Goal: Task Accomplishment & Management: Manage account settings

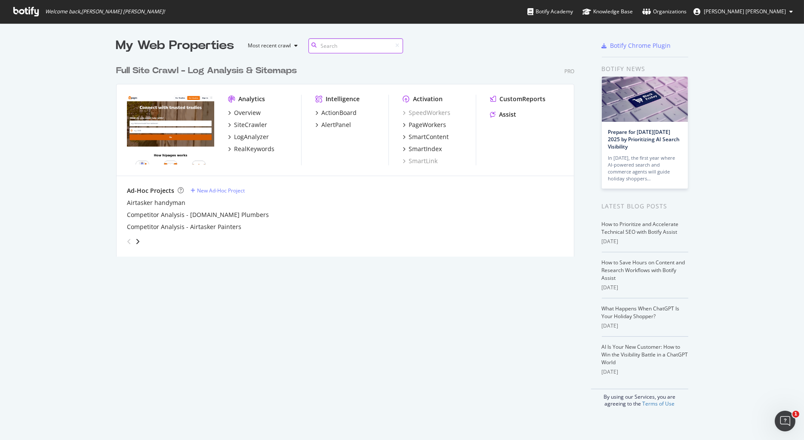
scroll to position [202, 465]
click at [258, 124] on div "SiteCrawler" at bounding box center [250, 125] width 33 height 9
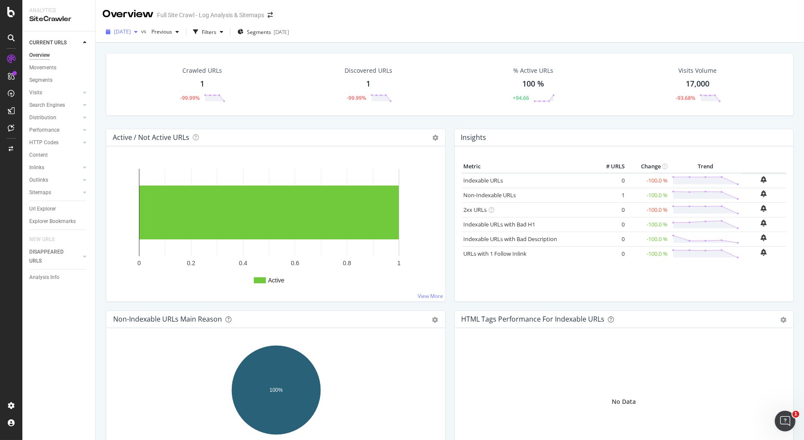
click at [131, 31] on span "[DATE]" at bounding box center [122, 31] width 17 height 7
click at [371, 40] on div "[DATE] vs Previous Filters Segments [DATE]" at bounding box center [450, 33] width 709 height 17
click at [44, 247] on div "DISAPPEARED URLS" at bounding box center [50, 256] width 43 height 18
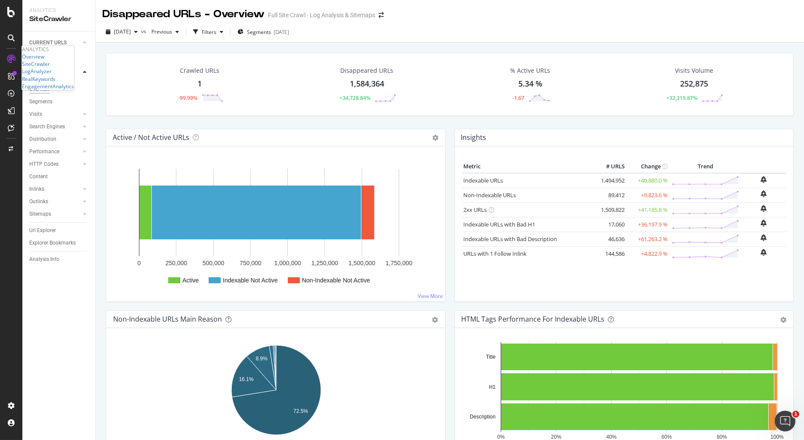
click at [12, 56] on icon at bounding box center [11, 59] width 9 height 9
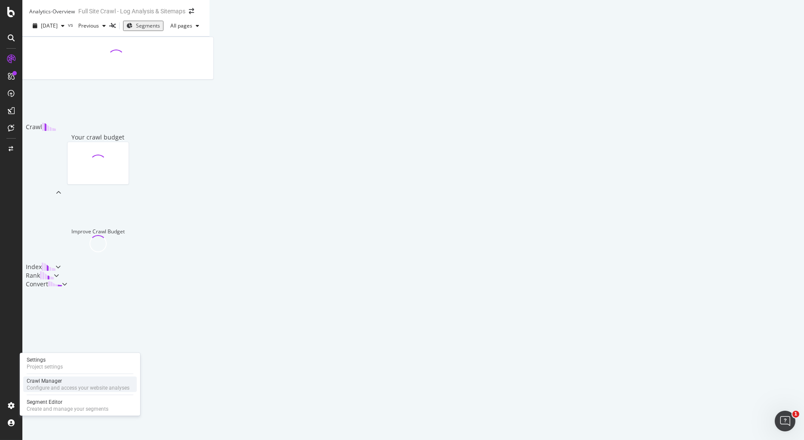
click at [46, 386] on div "Configure and access your website analyses" at bounding box center [78, 387] width 103 height 7
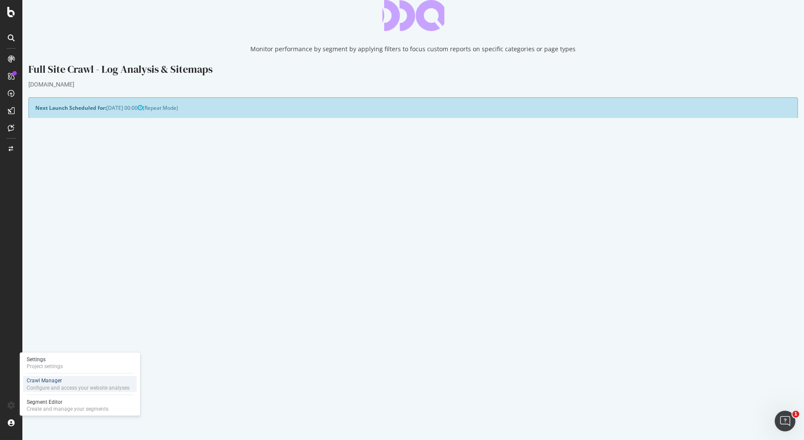
click at [48, 382] on div "Crawl Manager" at bounding box center [78, 380] width 103 height 7
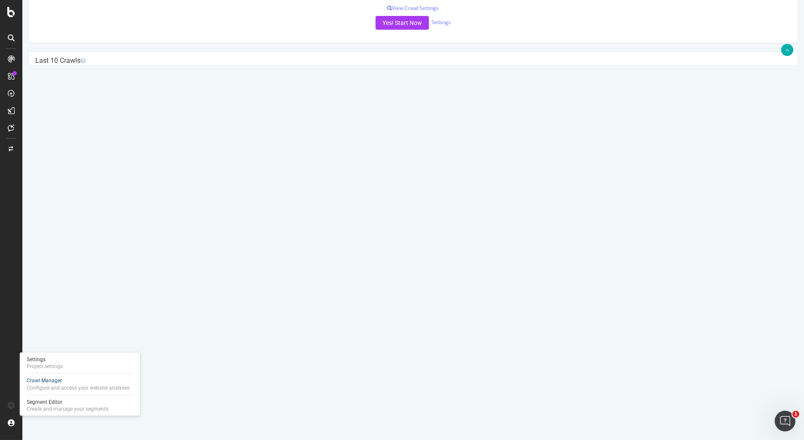
scroll to position [247, 0]
click at [442, 20] on link "Settings" at bounding box center [441, 22] width 19 height 7
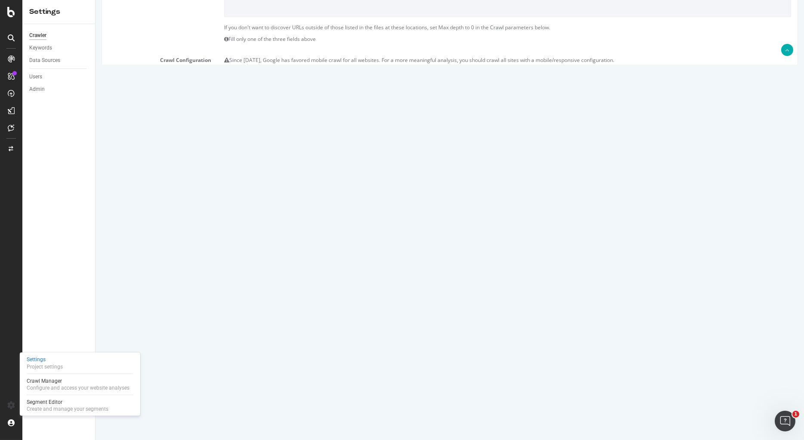
scroll to position [247, 0]
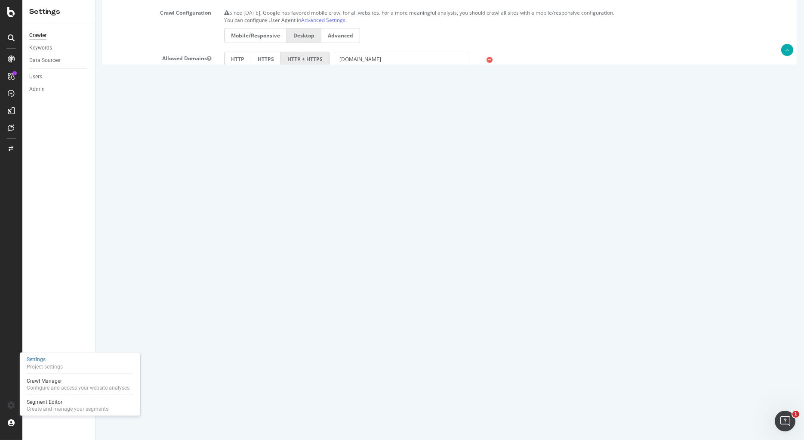
click at [327, 339] on textarea "[URL][DOMAIN_NAME] [URL][DOMAIN_NAME] [URL][DOMAIN_NAME] [URL][DOMAIN_NAME] [UR…" at bounding box center [507, 348] width 567 height 43
click at [66, 381] on div "Crawl Manager" at bounding box center [78, 380] width 103 height 7
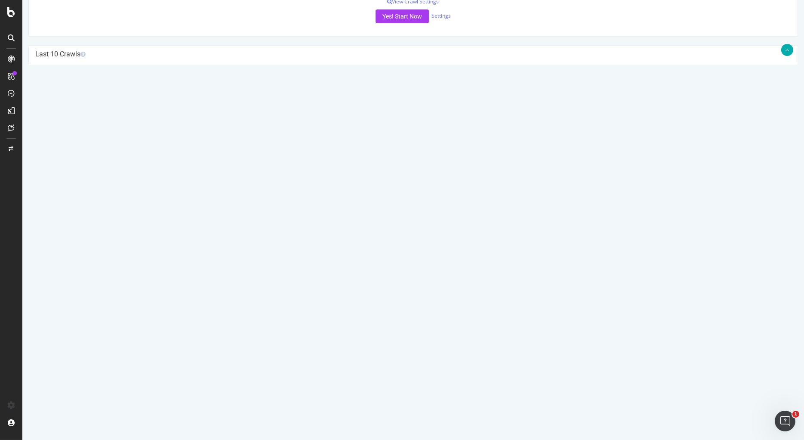
scroll to position [254, 0]
click at [751, 96] on icon at bounding box center [748, 96] width 6 height 6
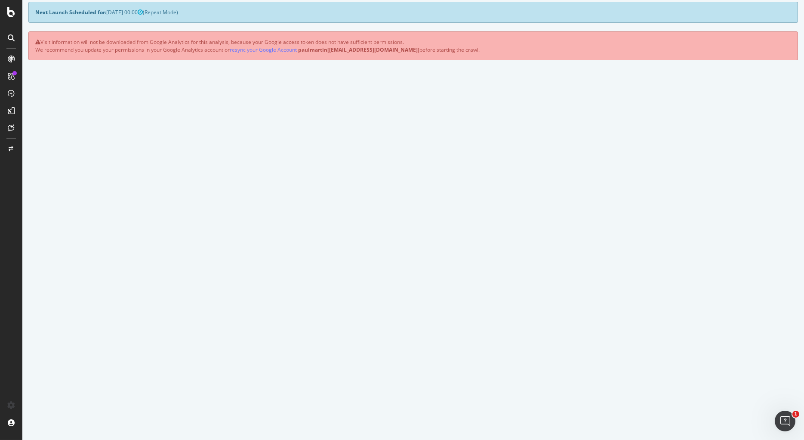
scroll to position [0, 0]
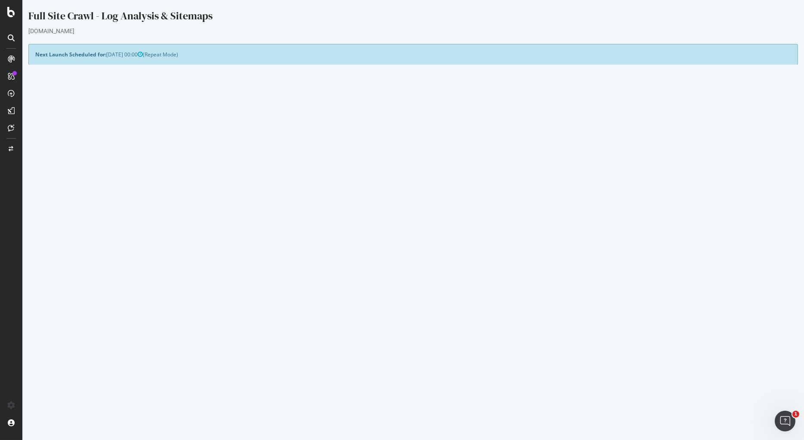
click at [398, 266] on button "Yes! Start Now" at bounding box center [402, 270] width 53 height 14
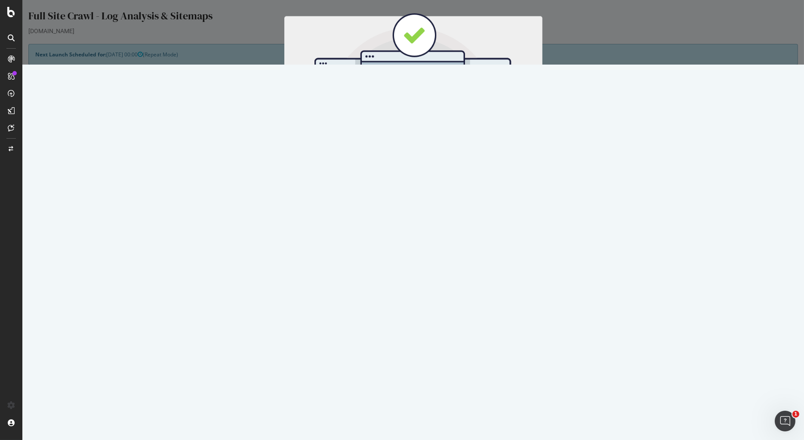
click at [436, 139] on button "Start Now" at bounding box center [429, 143] width 38 height 15
